Goal: Use online tool/utility: Utilize a website feature to perform a specific function

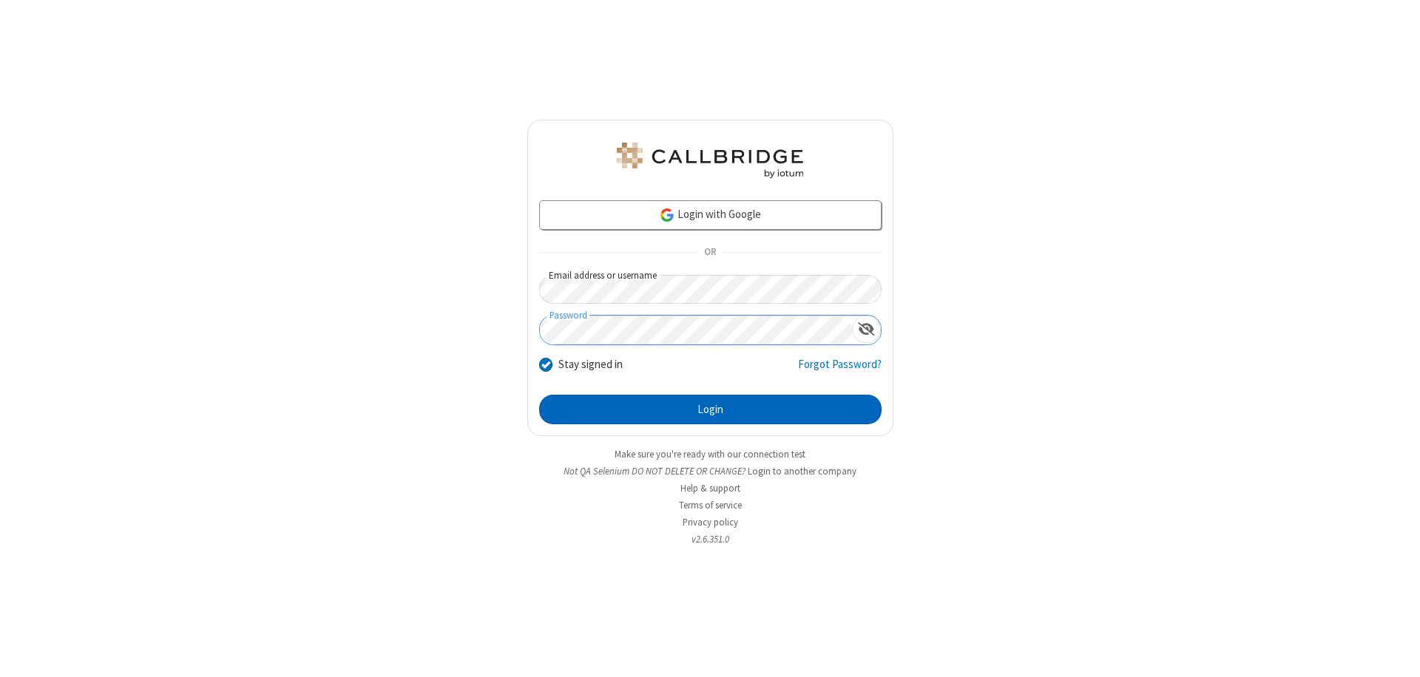
click at [710, 410] on button "Login" at bounding box center [710, 410] width 342 height 30
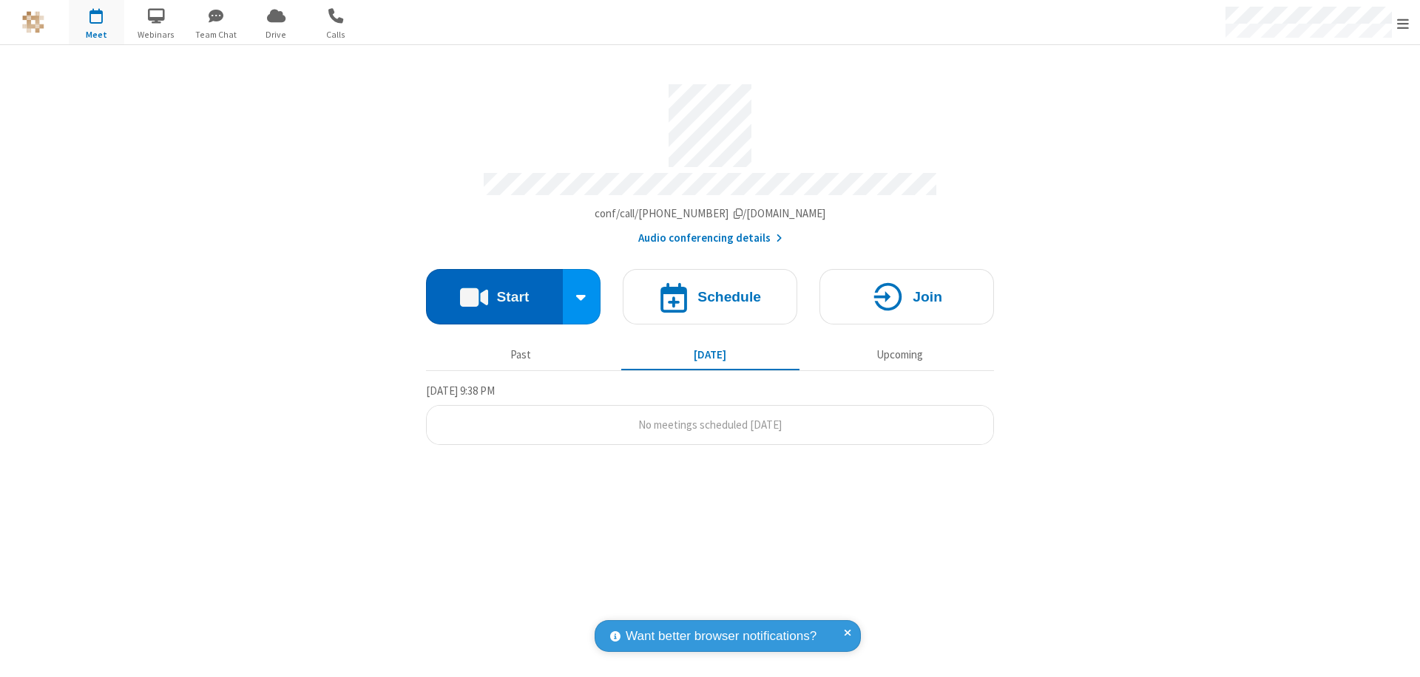
click at [494, 290] on button "Start" at bounding box center [494, 296] width 137 height 55
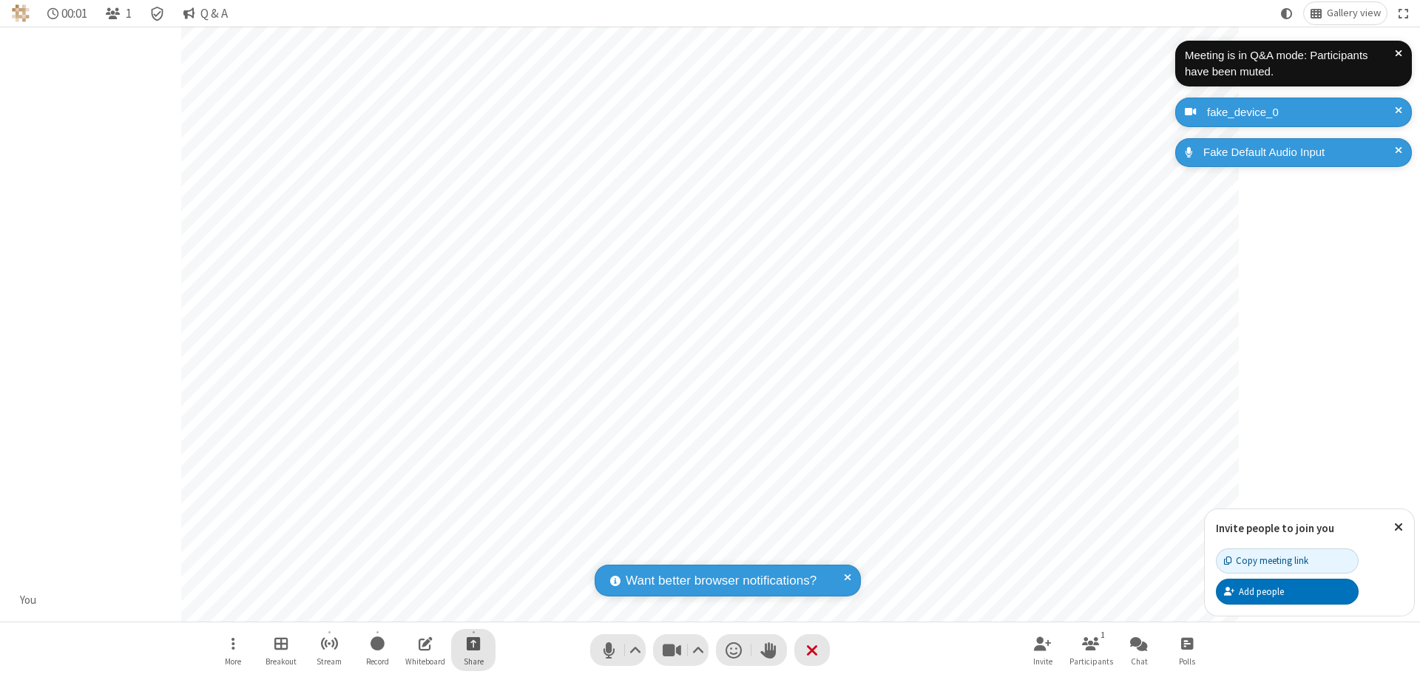
click at [473, 643] on span "Start sharing" at bounding box center [474, 644] width 14 height 18
click at [473, 553] on span "Share additional camera" at bounding box center [481, 556] width 109 height 13
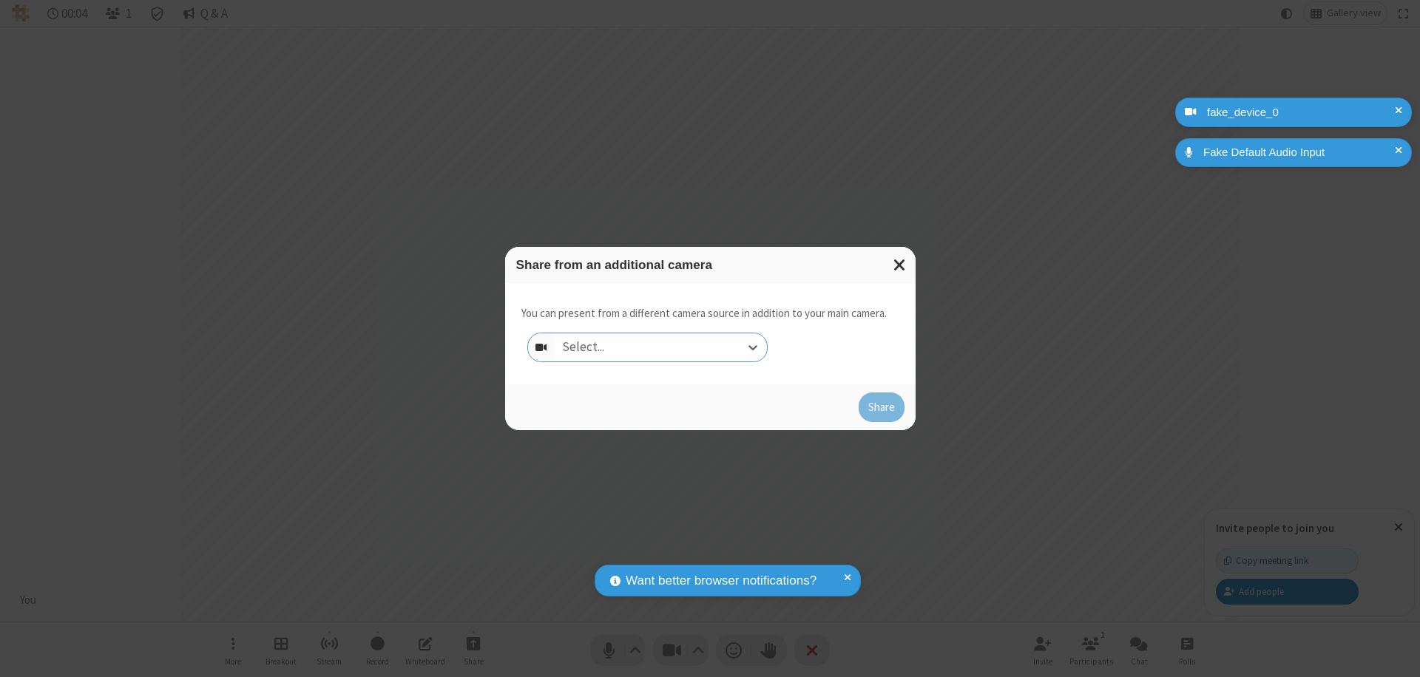
click at [660, 348] on div "Select..." at bounding box center [661, 348] width 212 height 28
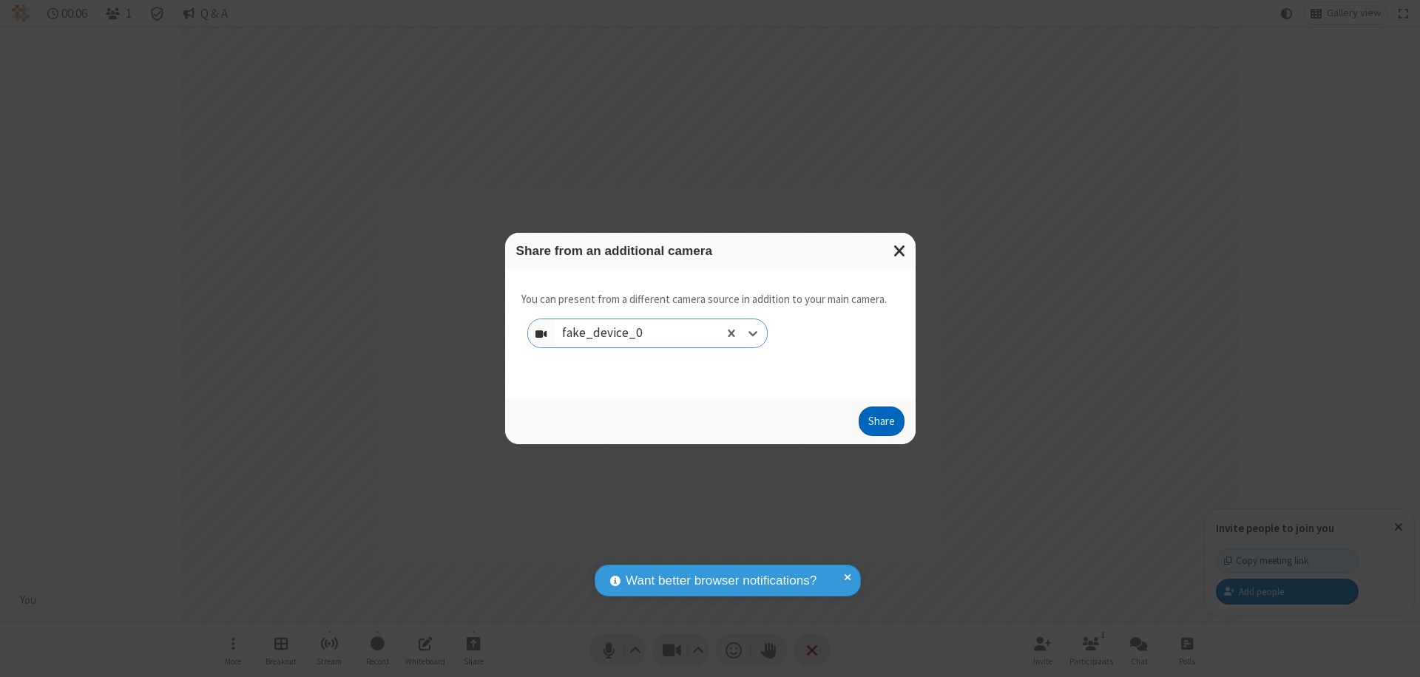
click at [881, 425] on button "Share" at bounding box center [882, 422] width 46 height 30
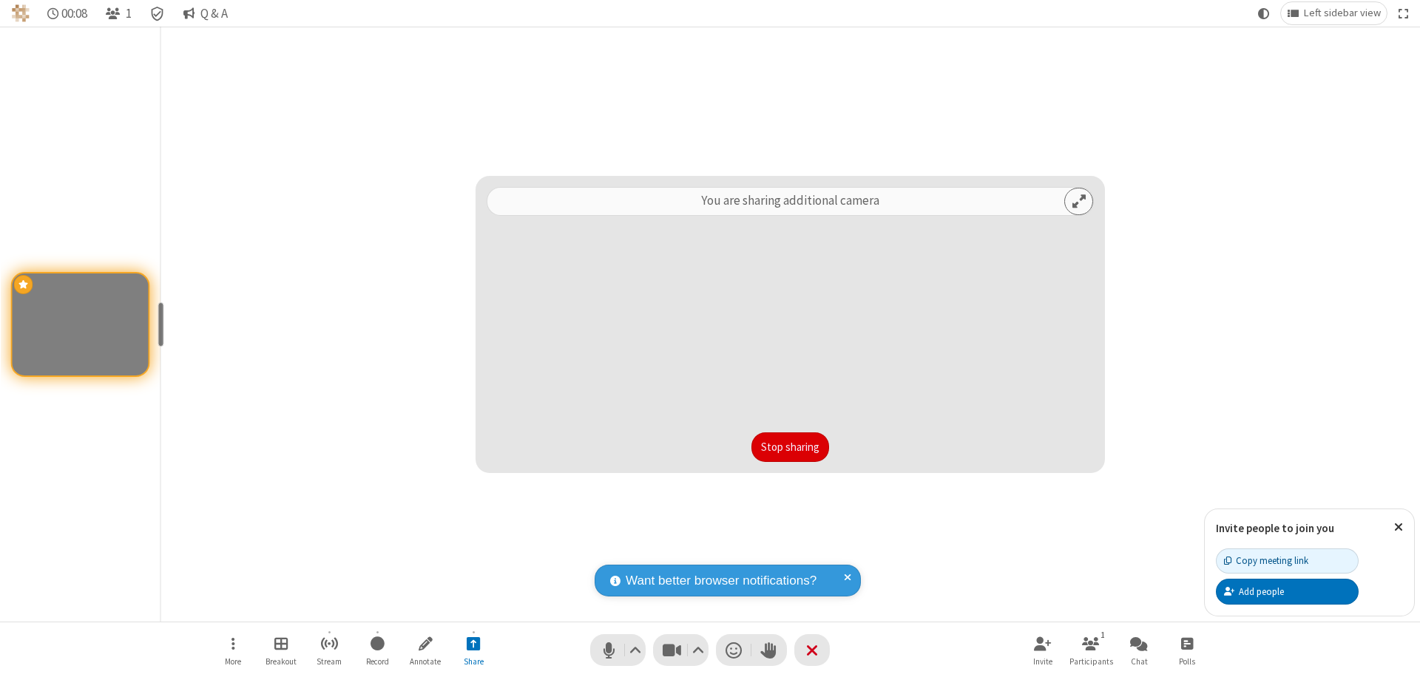
click at [790, 447] on button "Stop sharing" at bounding box center [790, 448] width 78 height 30
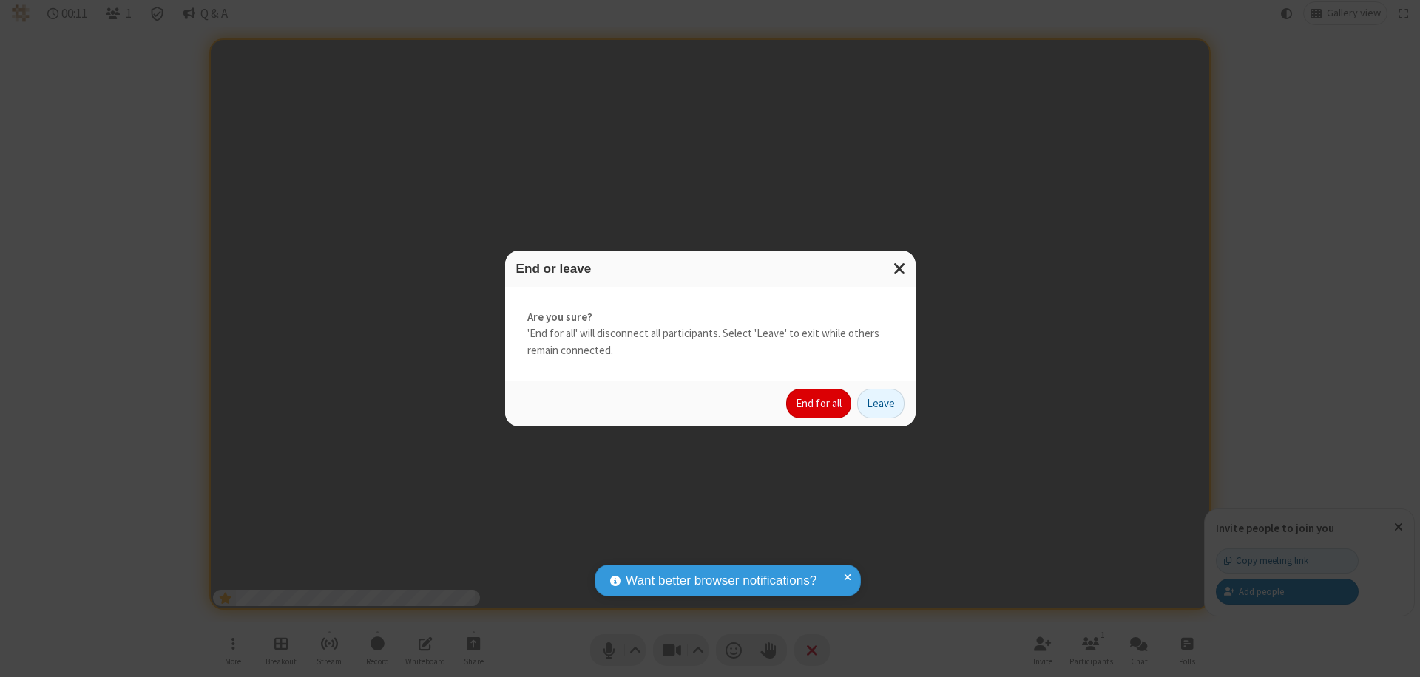
click at [819, 404] on button "End for all" at bounding box center [818, 404] width 65 height 30
